Goal: Task Accomplishment & Management: Manage account settings

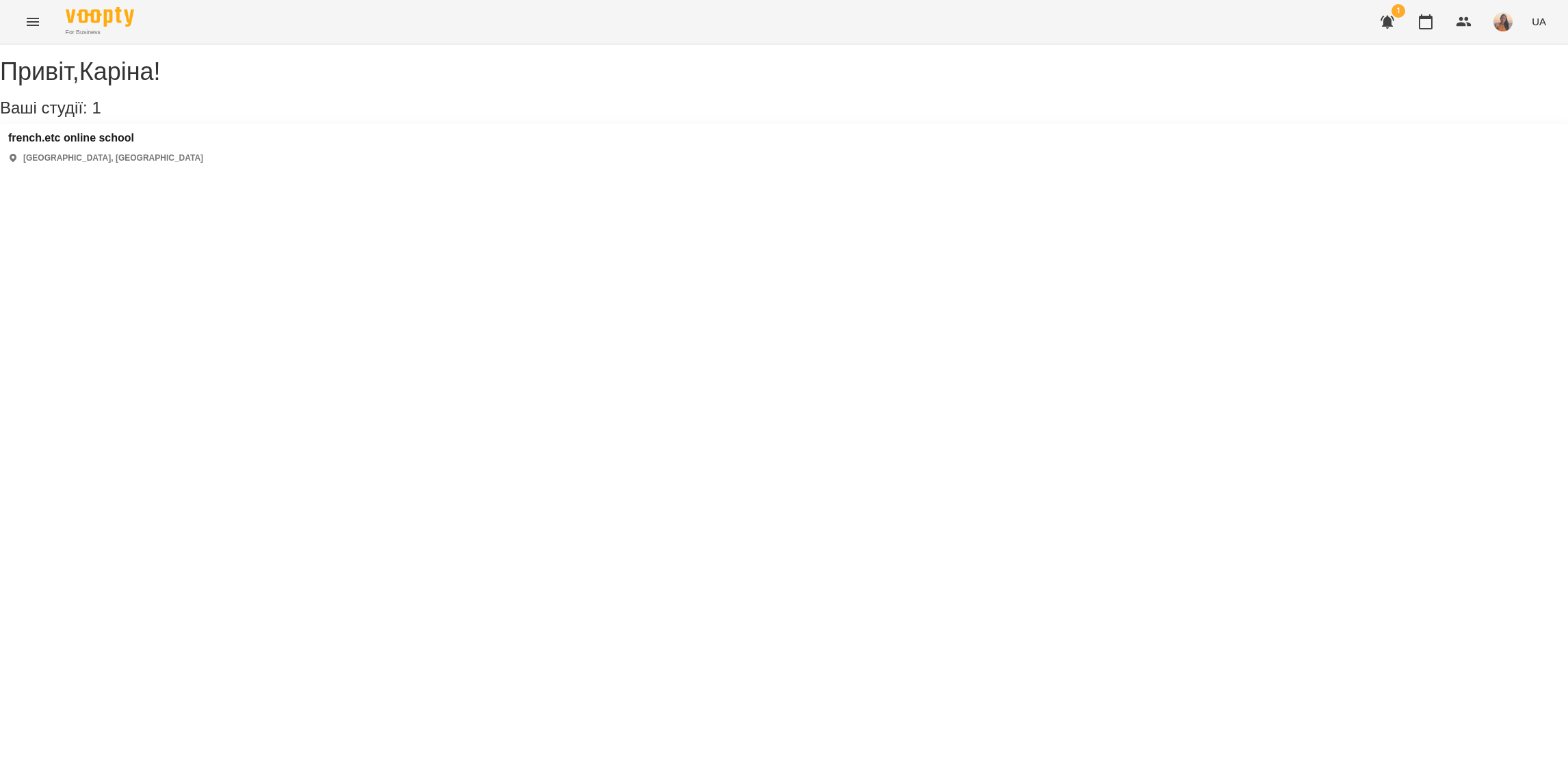
click at [27, 11] on button "Menu" at bounding box center [32, 22] width 32 height 32
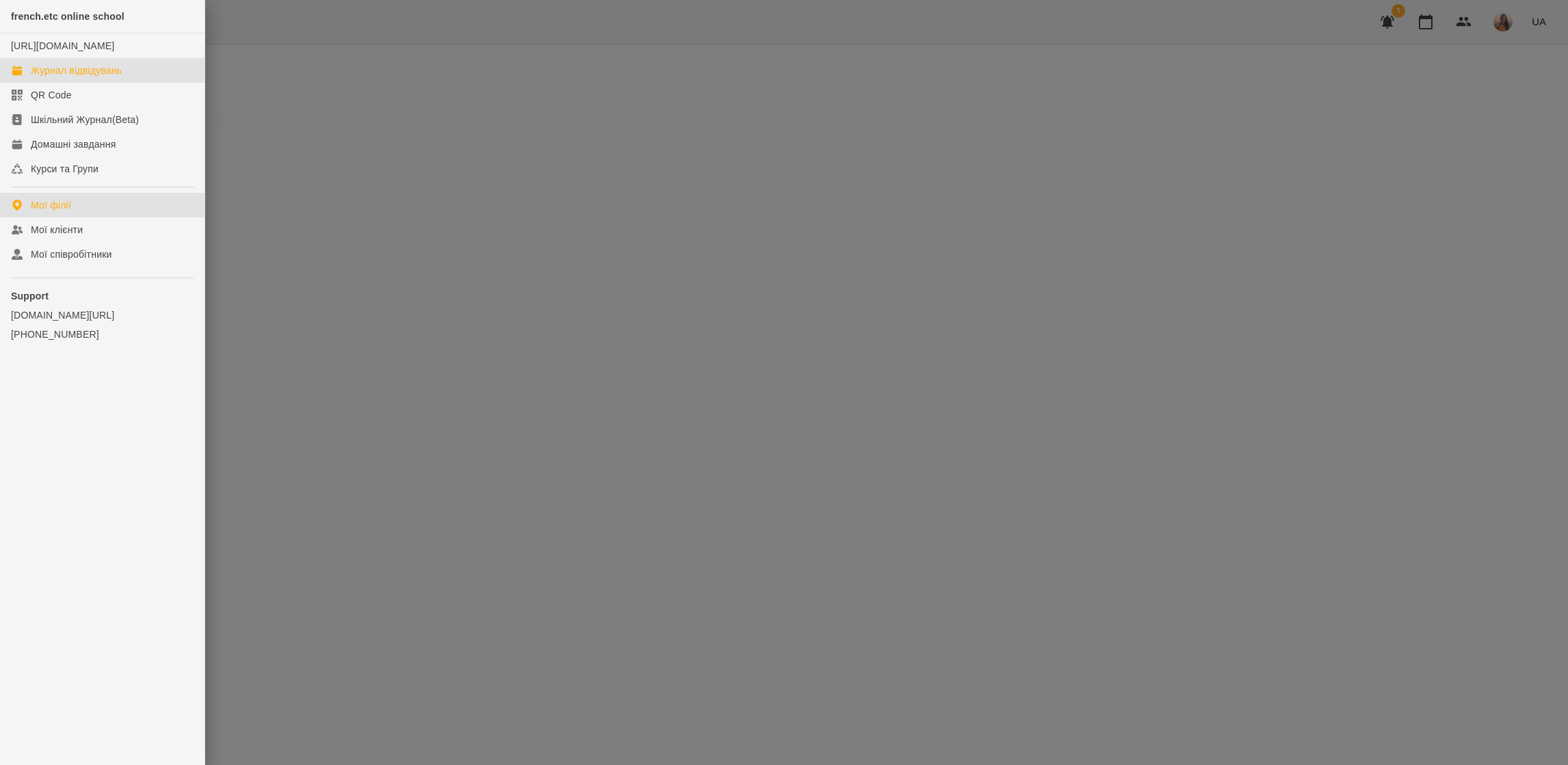
click at [89, 77] on div "Журнал відвідувань" at bounding box center [76, 70] width 91 height 14
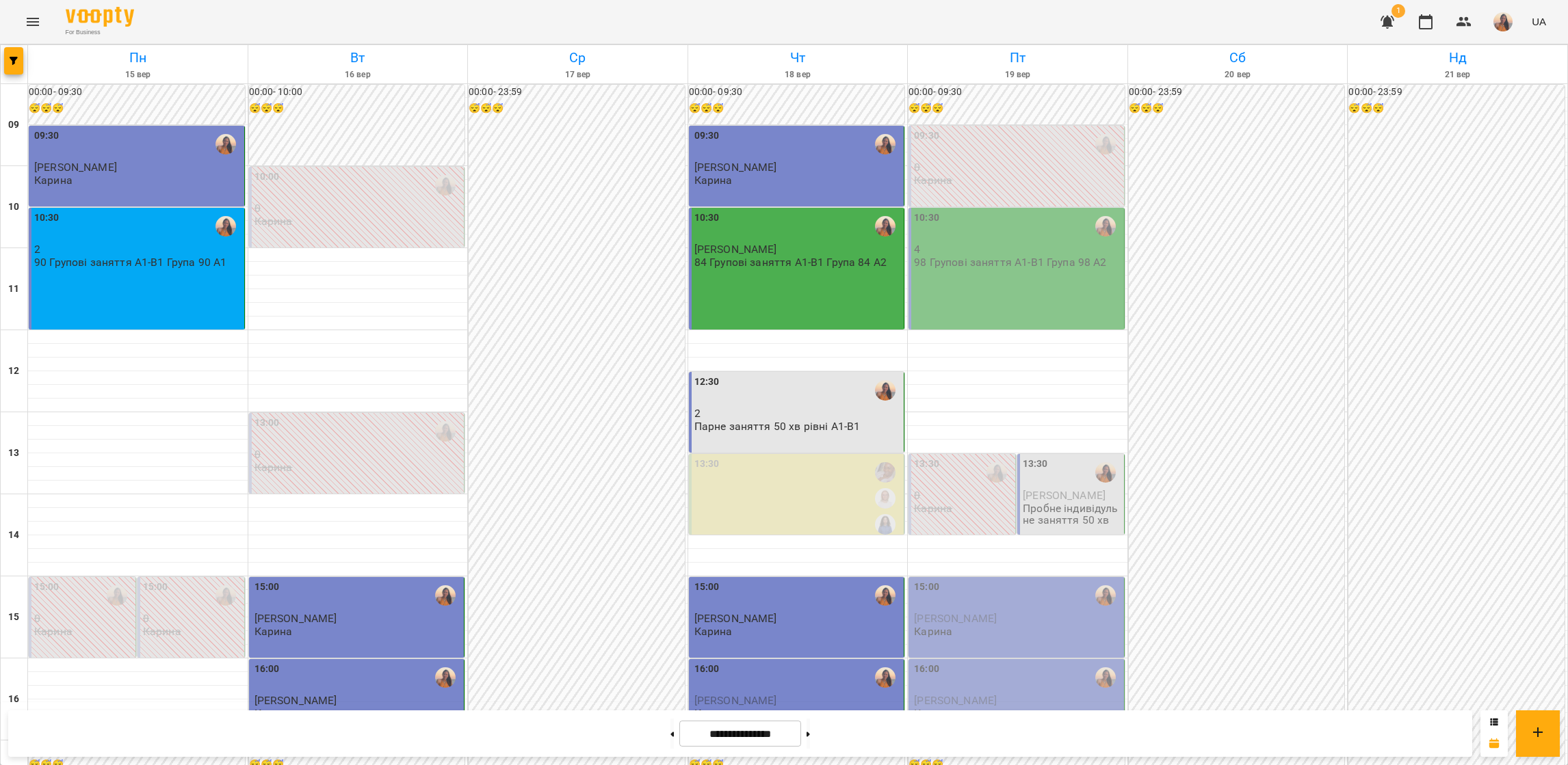
scroll to position [205, 0]
click at [711, 662] on div "16:00" at bounding box center [707, 678] width 25 height 32
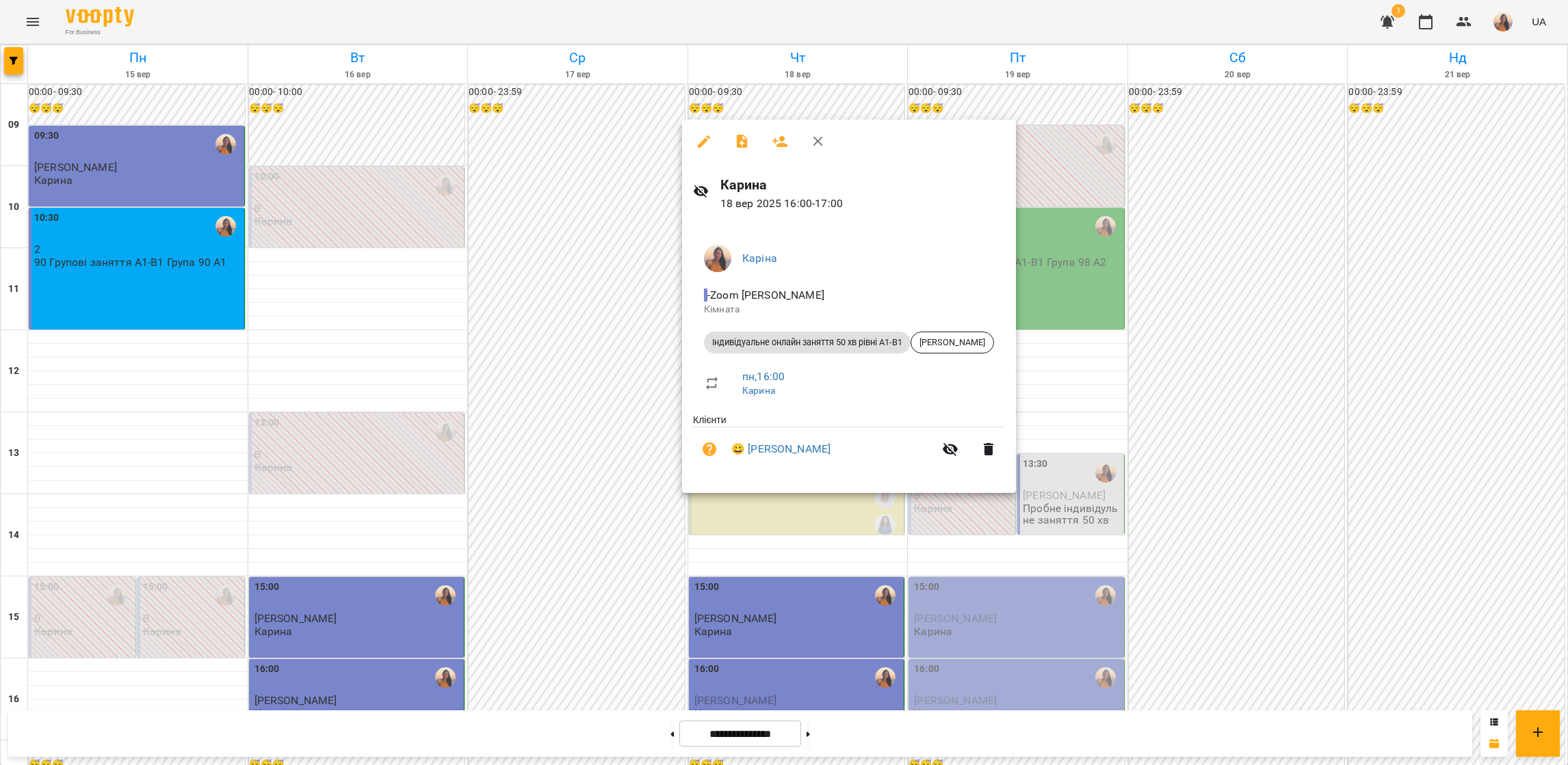
click at [828, 587] on div at bounding box center [784, 382] width 1568 height 765
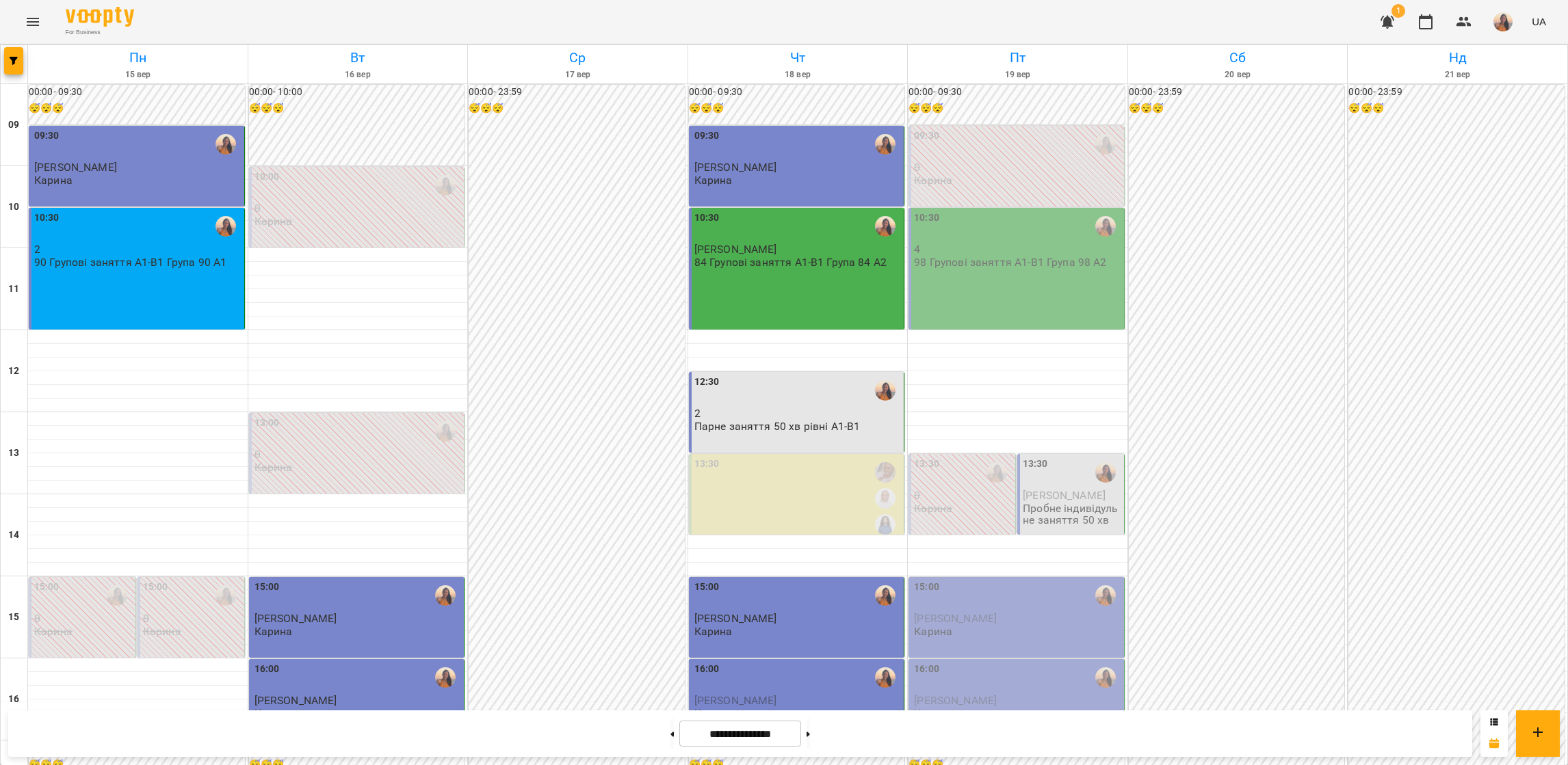
scroll to position [103, 0]
click at [810, 735] on button at bounding box center [808, 733] width 4 height 30
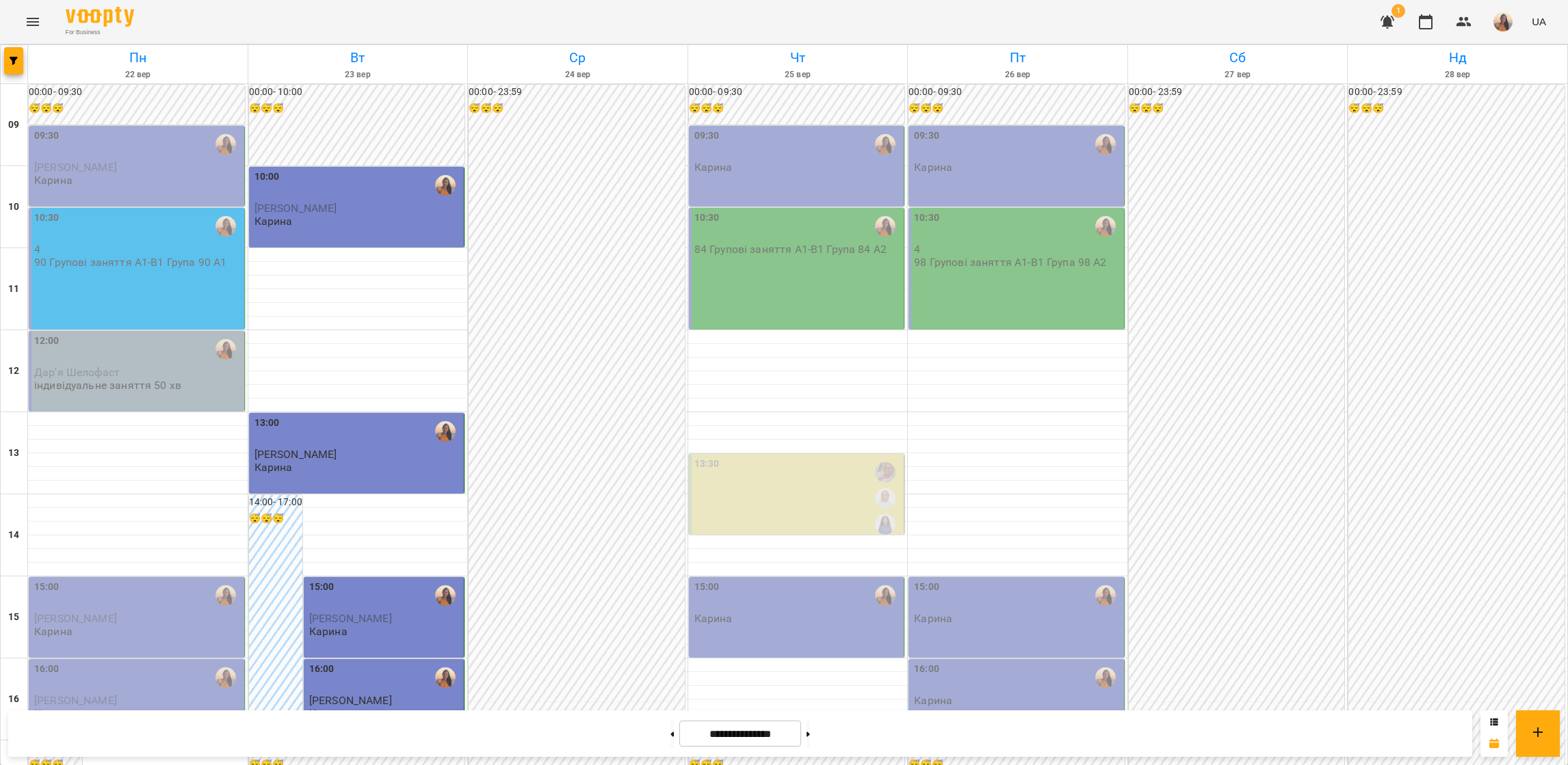
scroll to position [0, 0]
click at [670, 726] on button at bounding box center [672, 733] width 4 height 30
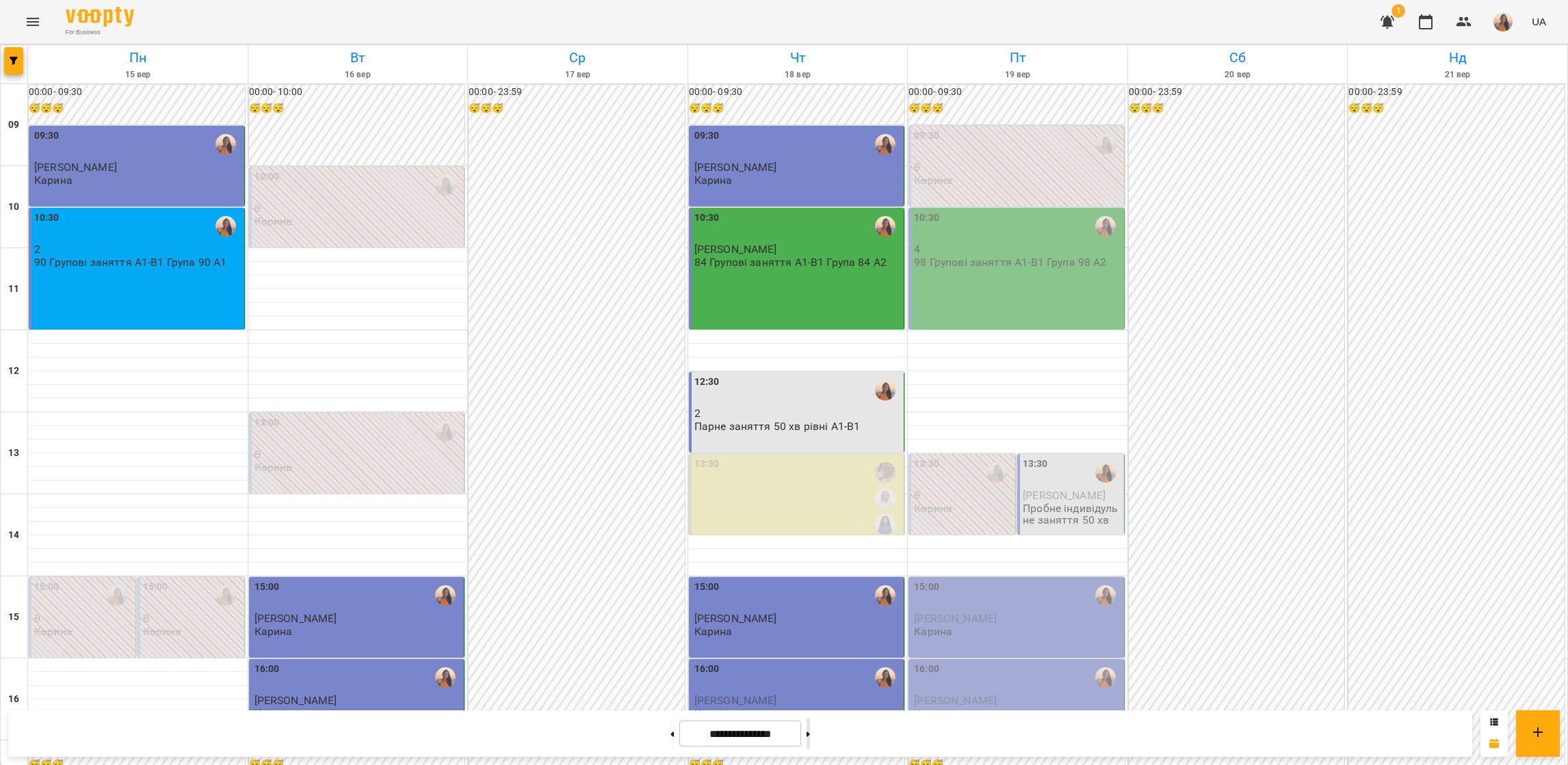
click at [810, 742] on button at bounding box center [808, 733] width 4 height 30
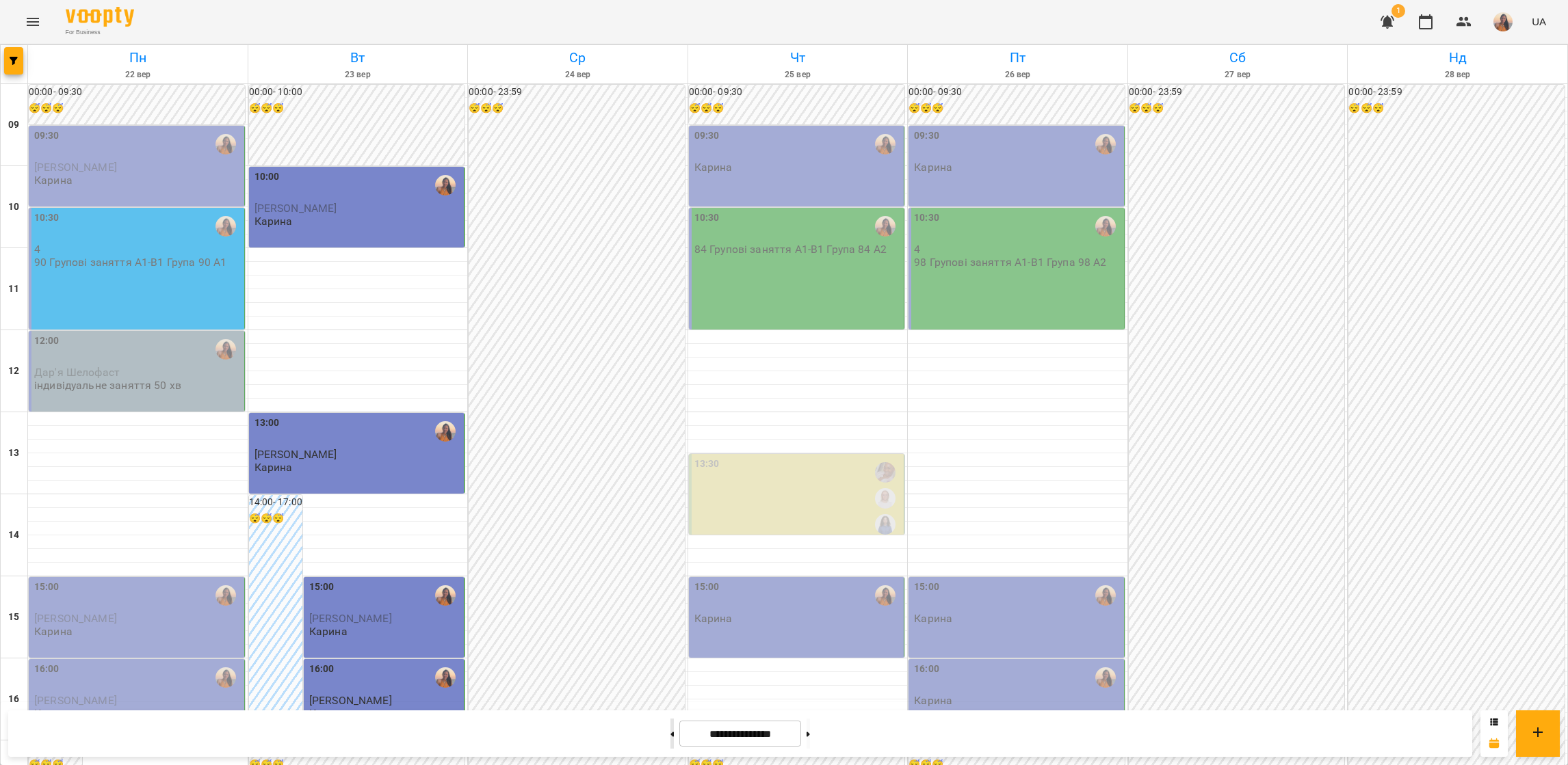
click at [670, 728] on button at bounding box center [672, 733] width 4 height 30
type input "**********"
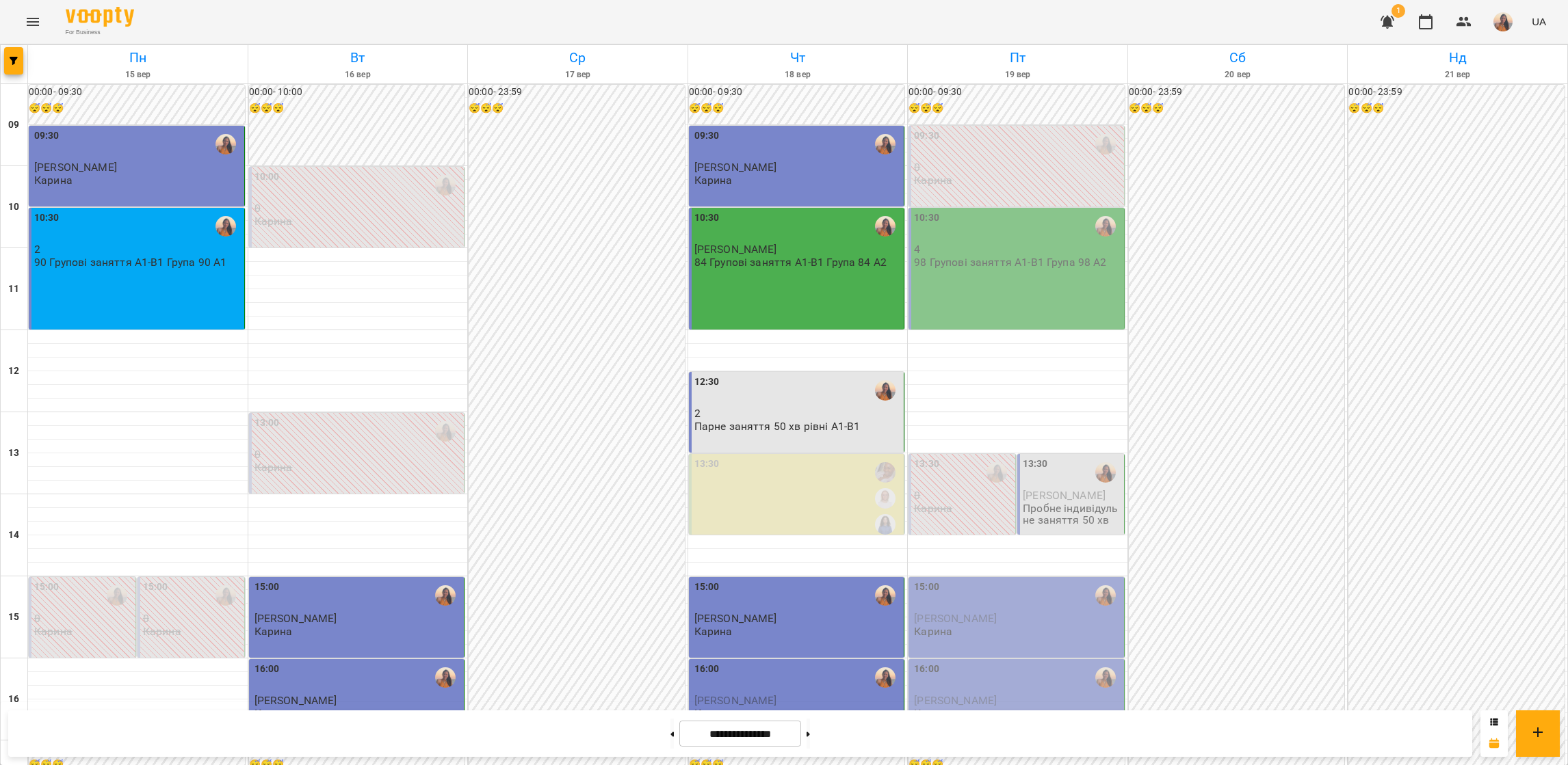
scroll to position [205, 0]
